Goal: Navigation & Orientation: Go to known website

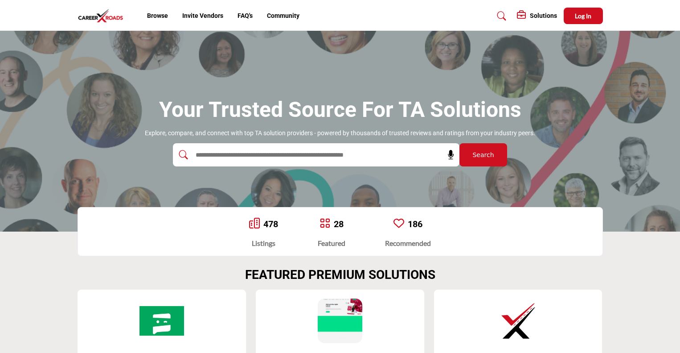
click at [110, 16] on img at bounding box center [103, 15] width 51 height 15
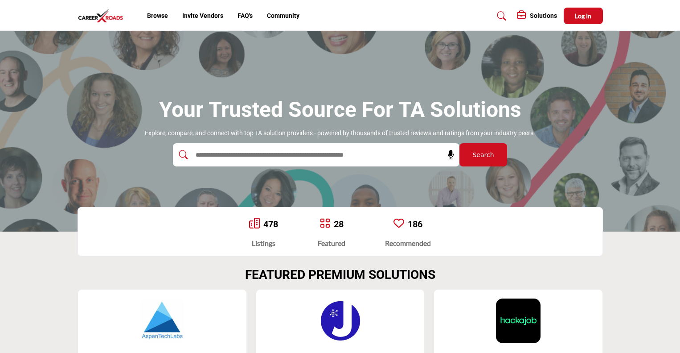
click at [101, 15] on img at bounding box center [103, 15] width 51 height 15
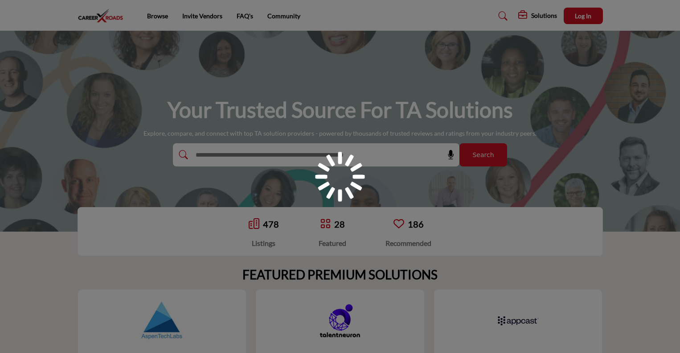
click at [86, 13] on img at bounding box center [103, 15] width 51 height 15
